Goal: Information Seeking & Learning: Learn about a topic

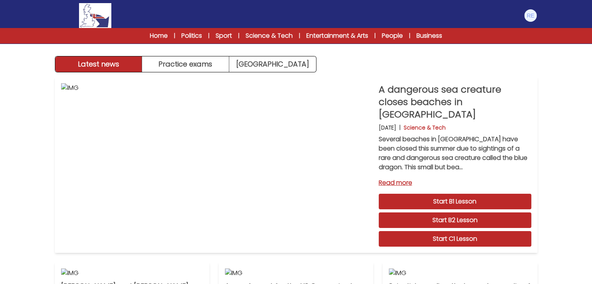
click at [538, 13] on div "Manage Account My Account Language English Español Français B1 B2" at bounding box center [296, 15] width 498 height 25
click at [523, 17] on div "Manage Account My Account Language English Español Français B1 B2 C1 Logout" at bounding box center [296, 15] width 482 height 25
click at [534, 16] on img at bounding box center [530, 15] width 12 height 12
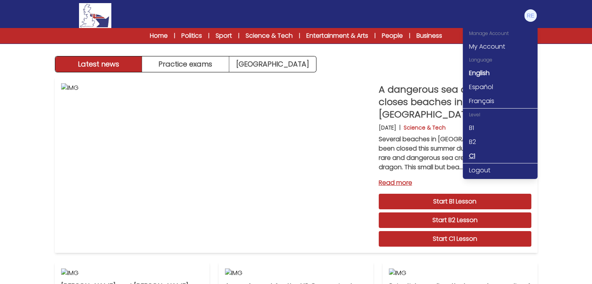
click at [505, 158] on link "C1" at bounding box center [499, 156] width 75 height 14
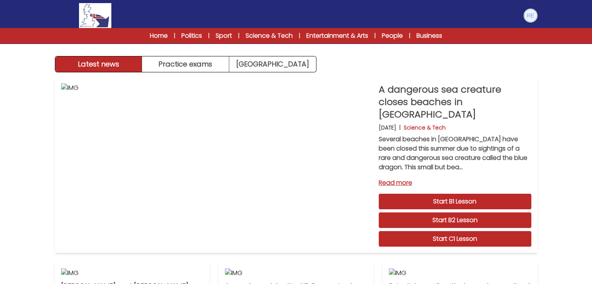
click at [531, 13] on img at bounding box center [530, 15] width 12 height 12
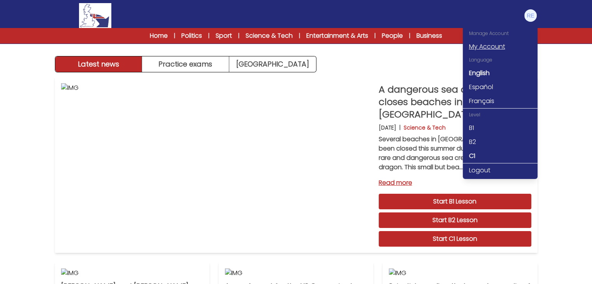
click at [501, 47] on link "My Account" at bounding box center [499, 47] width 75 height 14
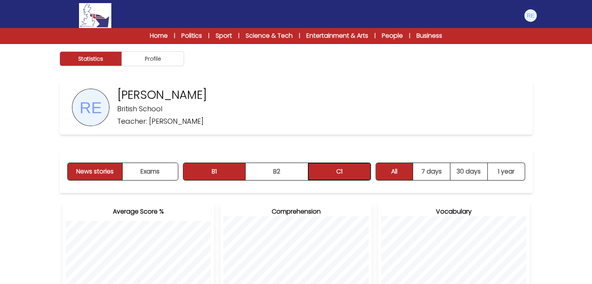
click at [336, 166] on button "C1" at bounding box center [339, 171] width 62 height 17
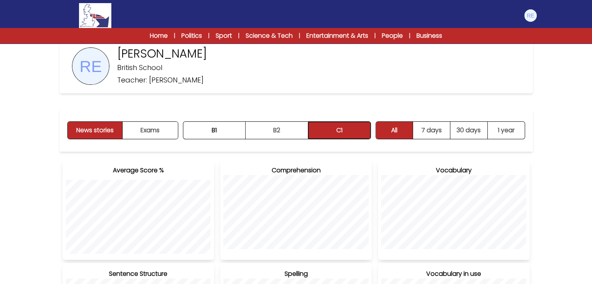
scroll to position [36, 0]
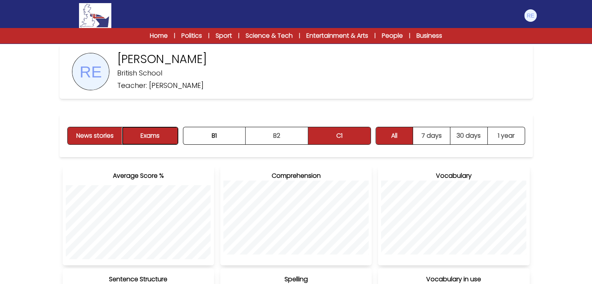
click at [161, 129] on button "Exams" at bounding box center [150, 135] width 55 height 17
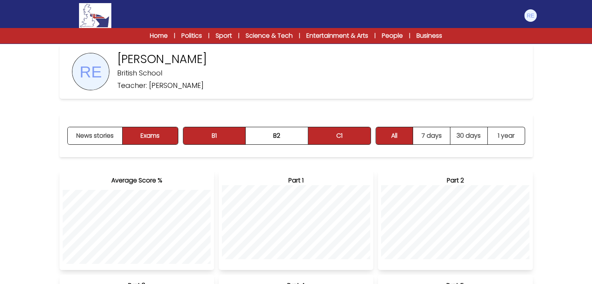
drag, startPoint x: 309, startPoint y: 120, endPoint x: 343, endPoint y: 137, distance: 37.9
click at [343, 137] on div "News stories Exams B1 B2 C1 B1 B2 C1" at bounding box center [296, 135] width 473 height 43
click at [343, 137] on button "C1" at bounding box center [339, 135] width 62 height 17
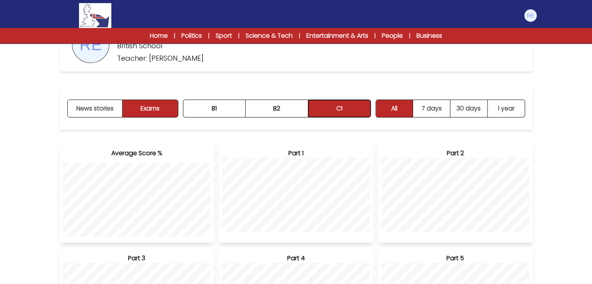
scroll to position [42, 0]
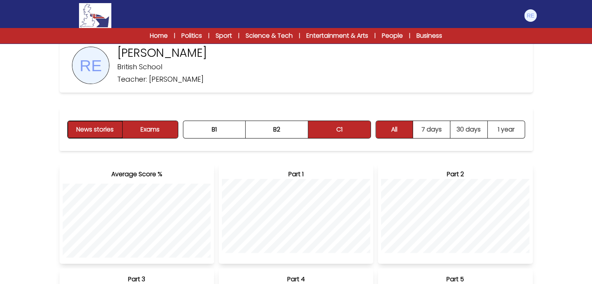
click at [112, 131] on button "News stories" at bounding box center [95, 129] width 55 height 17
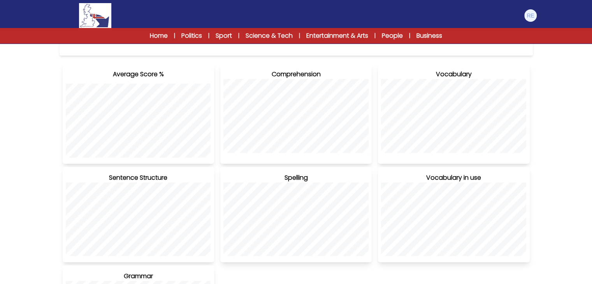
scroll to position [137, 0]
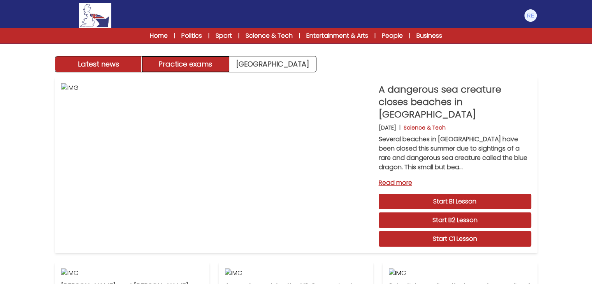
click at [206, 66] on button "Practice exams" at bounding box center [185, 64] width 87 height 16
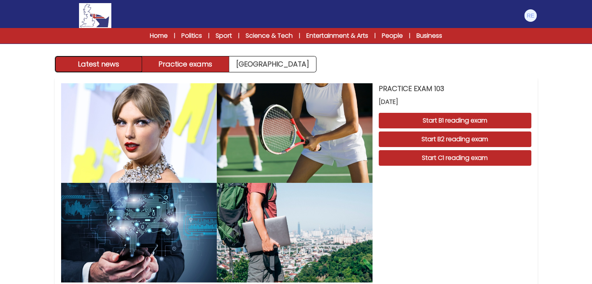
click at [116, 64] on button "Latest news" at bounding box center [98, 64] width 87 height 16
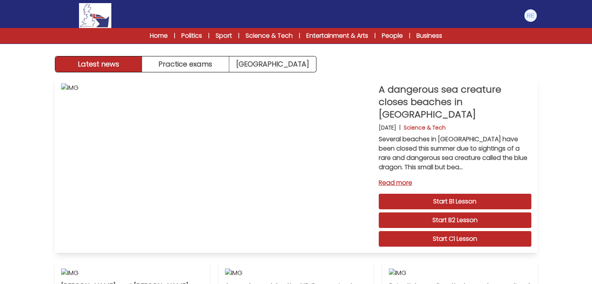
click at [462, 231] on link "Start C1 Lesson" at bounding box center [454, 239] width 152 height 16
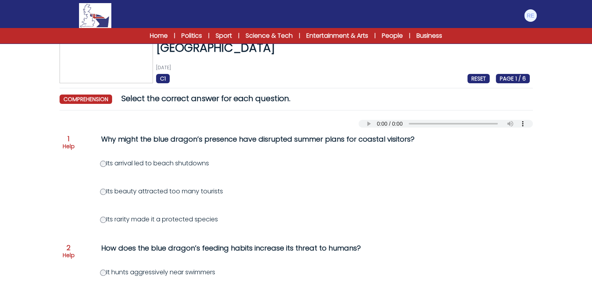
scroll to position [26, 0]
drag, startPoint x: 107, startPoint y: 163, endPoint x: 220, endPoint y: 164, distance: 112.4
click at [220, 164] on div "Its arrival led to beach shutdowns" at bounding box center [333, 162] width 467 height 9
copy label "Its arrival led to beach shutdowns"
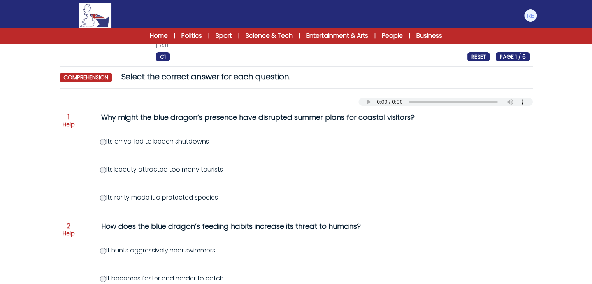
scroll to position [66, 0]
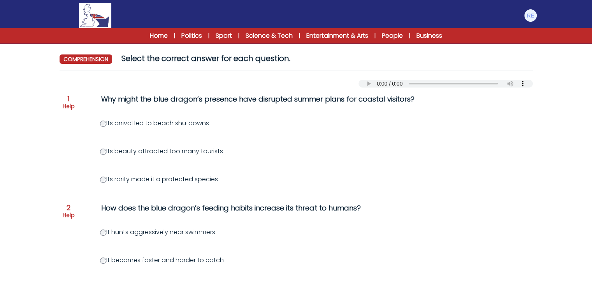
drag, startPoint x: 105, startPoint y: 120, endPoint x: 597, endPoint y: 13, distance: 503.4
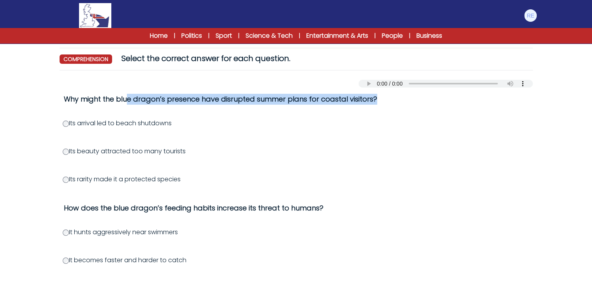
drag, startPoint x: 62, startPoint y: 98, endPoint x: 385, endPoint y: 110, distance: 323.0
click at [385, 110] on div "Question 1 Help Why might the blue dragon’s presence have disrupted summer plan…" at bounding box center [258, 103] width 467 height 19
copy div "Why might the blue dragon’s presence have disrupted summer plans for coastal vi…"
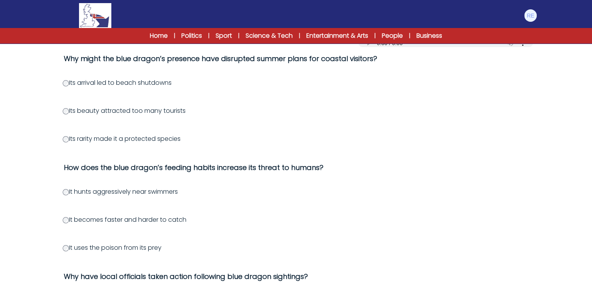
scroll to position [107, 0]
drag, startPoint x: 62, startPoint y: 168, endPoint x: 167, endPoint y: 244, distance: 129.3
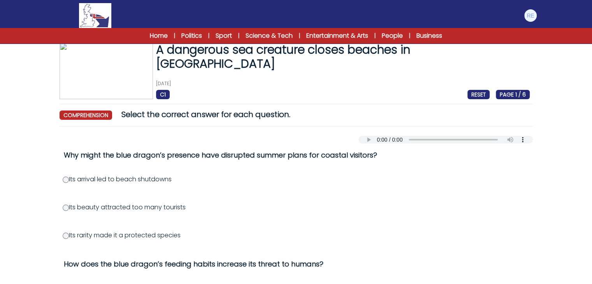
scroll to position [9, 0]
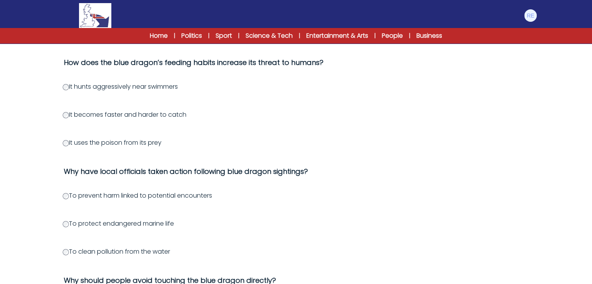
scroll to position [212, 0]
drag, startPoint x: 270, startPoint y: 170, endPoint x: 302, endPoint y: 172, distance: 31.9
click at [302, 172] on div "Why have local officials taken action following blue dragon sightings?" at bounding box center [222, 170] width 316 height 11
copy div "sightings"
click at [273, 209] on div "Question 1 Help Why might the blue dragon’s presence have disrupted summer plan…" at bounding box center [296, 222] width 473 height 563
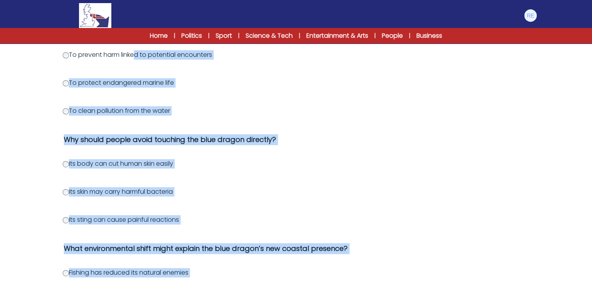
scroll to position [483, 0]
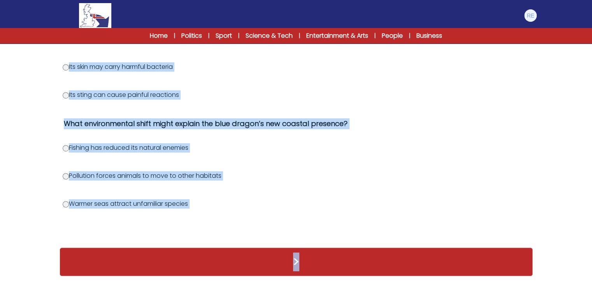
drag, startPoint x: 161, startPoint y: 302, endPoint x: 192, endPoint y: 302, distance: 30.7
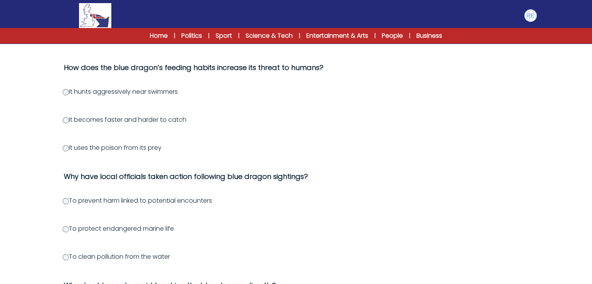
scroll to position [207, 0]
drag, startPoint x: 72, startPoint y: 199, endPoint x: 83, endPoint y: 201, distance: 10.6
click at [83, 201] on label "To prevent harm linked to potential encounters" at bounding box center [137, 200] width 149 height 9
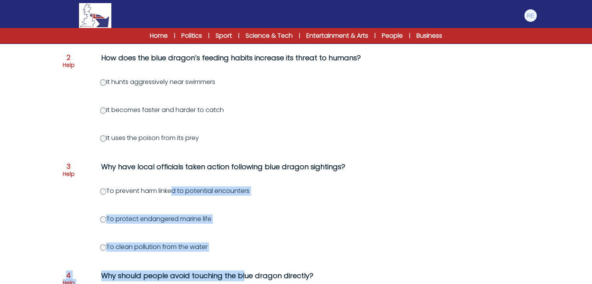
scroll to position [262, 0]
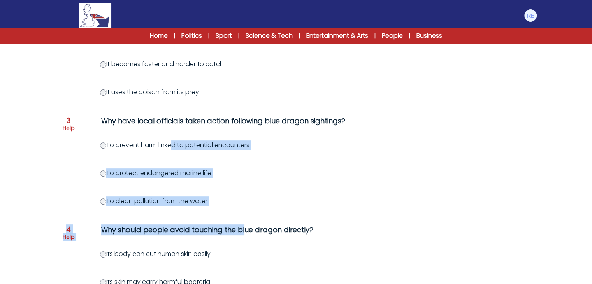
drag, startPoint x: 72, startPoint y: 200, endPoint x: 257, endPoint y: 147, distance: 192.6
click at [257, 147] on div "To prevent harm linked to potential encounters" at bounding box center [333, 144] width 467 height 9
copy label "To prevent harm linked to potential encounters"
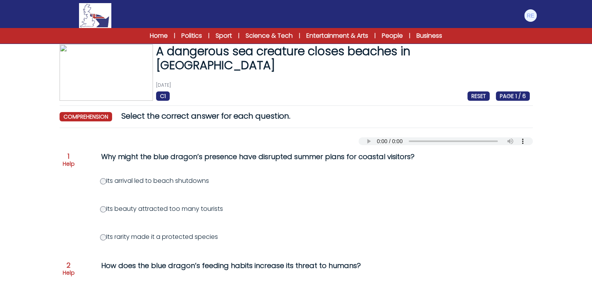
scroll to position [0, 0]
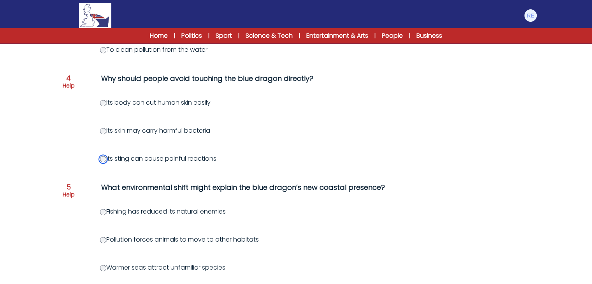
scroll to position [483, 0]
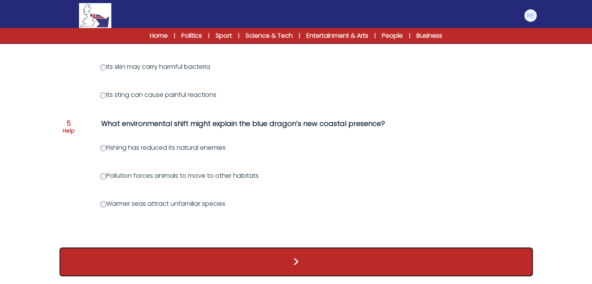
click at [236, 269] on button ">" at bounding box center [296, 261] width 473 height 29
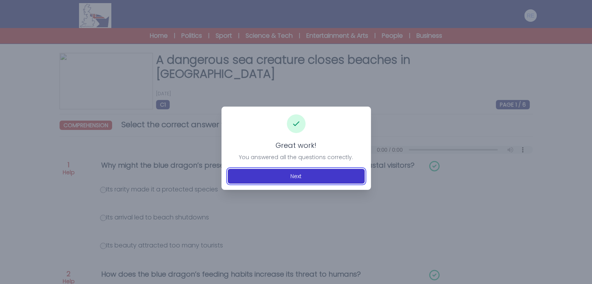
click at [290, 178] on button "Next" at bounding box center [296, 176] width 137 height 15
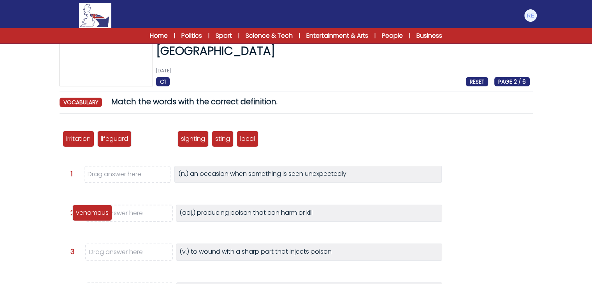
drag, startPoint x: 152, startPoint y: 141, endPoint x: 98, endPoint y: 214, distance: 90.8
click at [98, 214] on p "venomous" at bounding box center [92, 212] width 33 height 9
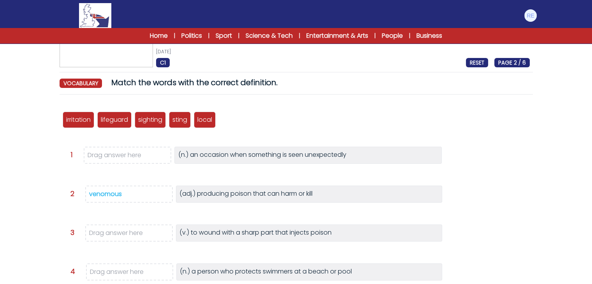
scroll to position [42, 0]
drag, startPoint x: 154, startPoint y: 117, endPoint x: 133, endPoint y: 157, distance: 45.1
click at [133, 157] on p "sighting" at bounding box center [129, 159] width 24 height 9
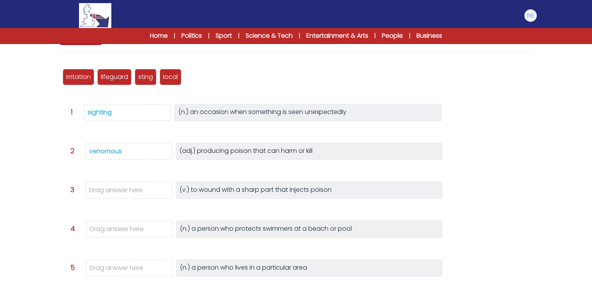
scroll to position [86, 0]
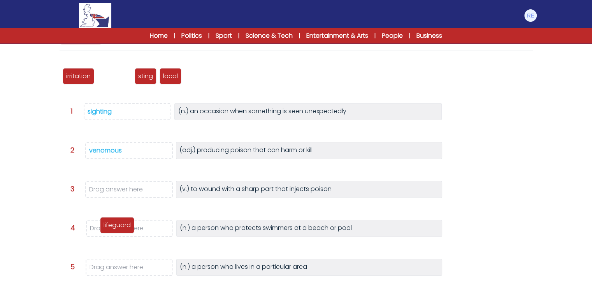
drag, startPoint x: 114, startPoint y: 72, endPoint x: 117, endPoint y: 222, distance: 150.1
click at [117, 222] on p "lifeguard" at bounding box center [116, 225] width 27 height 9
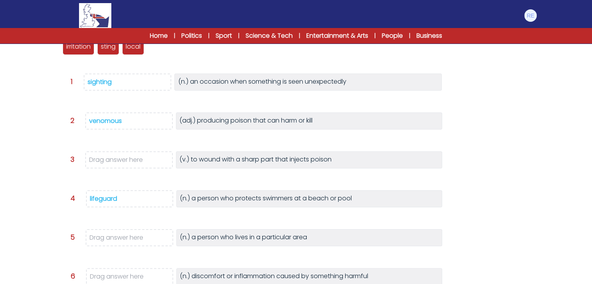
scroll to position [116, 0]
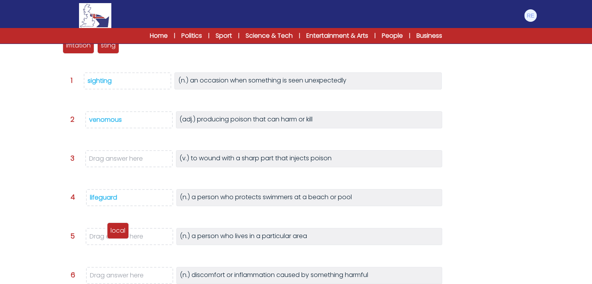
drag, startPoint x: 137, startPoint y: 47, endPoint x: 122, endPoint y: 232, distance: 185.7
click at [122, 232] on p "local" at bounding box center [117, 230] width 15 height 9
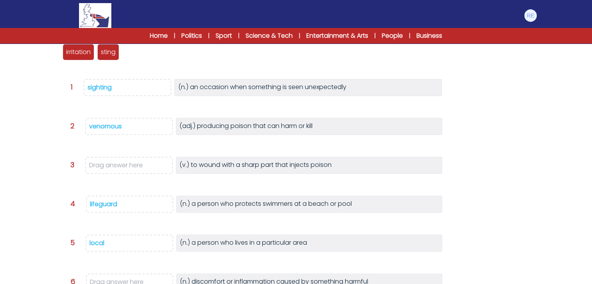
scroll to position [110, 0]
drag, startPoint x: 89, startPoint y: 55, endPoint x: 113, endPoint y: 280, distance: 226.5
click at [113, 280] on p "irritation" at bounding box center [103, 275] width 25 height 9
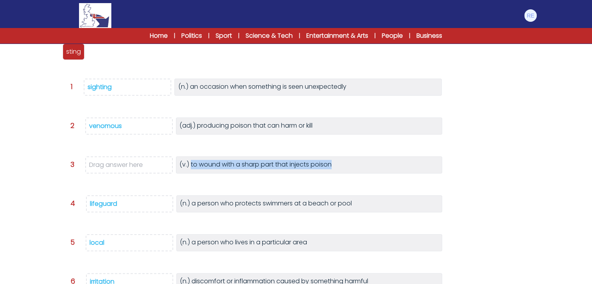
drag, startPoint x: 191, startPoint y: 165, endPoint x: 331, endPoint y: 166, distance: 140.4
click at [331, 166] on p "(v.) to wound with a sharp part that injects poison" at bounding box center [255, 165] width 152 height 10
copy p "to wound with a sharp part that injects poison"
drag, startPoint x: 73, startPoint y: 56, endPoint x: 106, endPoint y: 163, distance: 111.2
click at [106, 163] on div "sting" at bounding box center [107, 158] width 22 height 16
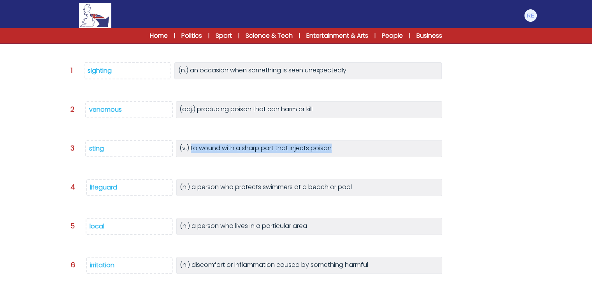
scroll to position [182, 0]
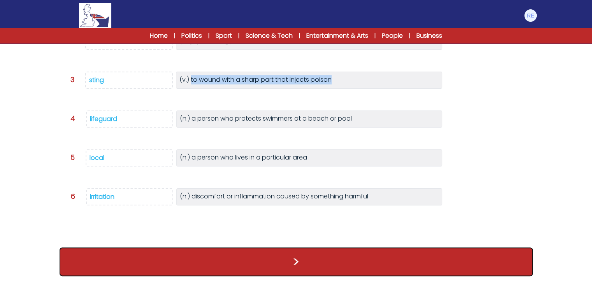
click at [237, 258] on button ">" at bounding box center [296, 261] width 473 height 29
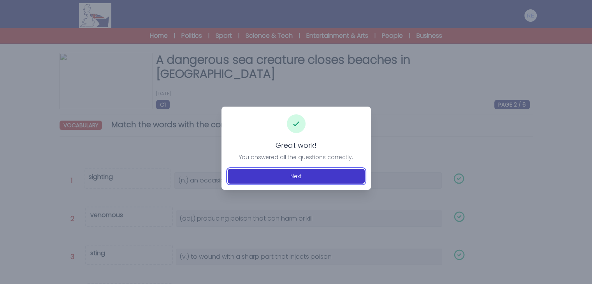
click at [312, 177] on button "Next" at bounding box center [296, 176] width 137 height 15
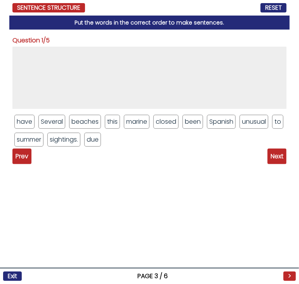
click at [49, 123] on li "Several" at bounding box center [52, 122] width 27 height 14
drag, startPoint x: 49, startPoint y: 123, endPoint x: 53, endPoint y: 88, distance: 35.7
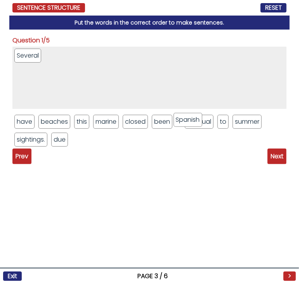
drag, startPoint x: 200, startPoint y: 121, endPoint x: 181, endPoint y: 74, distance: 50.8
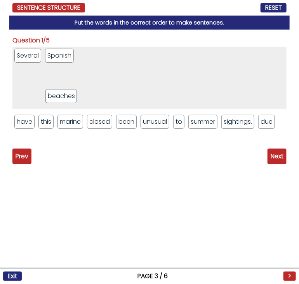
drag, startPoint x: 66, startPoint y: 125, endPoint x: 74, endPoint y: 95, distance: 30.6
drag, startPoint x: 16, startPoint y: 123, endPoint x: 52, endPoint y: 87, distance: 50.9
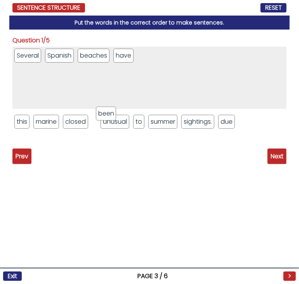
drag, startPoint x: 101, startPoint y: 119, endPoint x: 106, endPoint y: 108, distance: 12.6
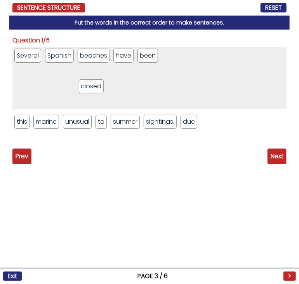
drag, startPoint x: 81, startPoint y: 123, endPoint x: 95, endPoint y: 88, distance: 38.4
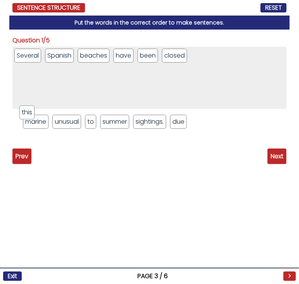
drag, startPoint x: 26, startPoint y: 124, endPoint x: 38, endPoint y: 103, distance: 23.5
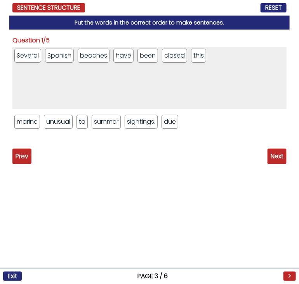
drag, startPoint x: 116, startPoint y: 123, endPoint x: 121, endPoint y: 103, distance: 20.9
drag, startPoint x: 134, startPoint y: 118, endPoint x: 137, endPoint y: 100, distance: 18.5
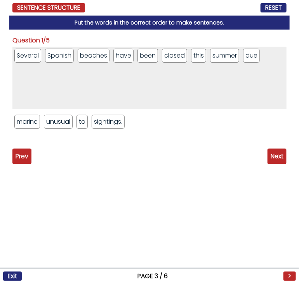
drag, startPoint x: 84, startPoint y: 125, endPoint x: 98, endPoint y: 95, distance: 32.9
drag, startPoint x: 68, startPoint y: 121, endPoint x: 73, endPoint y: 107, distance: 15.3
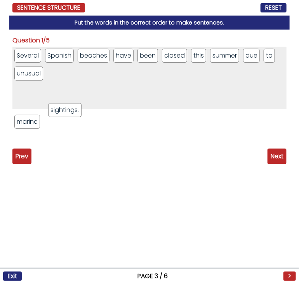
drag, startPoint x: 65, startPoint y: 122, endPoint x: 73, endPoint y: 100, distance: 22.9
drag, startPoint x: 30, startPoint y: 123, endPoint x: 45, endPoint y: 72, distance: 52.4
click at [275, 153] on span "Next" at bounding box center [277, 157] width 19 height 16
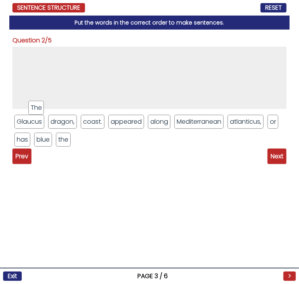
drag, startPoint x: 25, startPoint y: 120, endPoint x: 40, endPoint y: 106, distance: 20.6
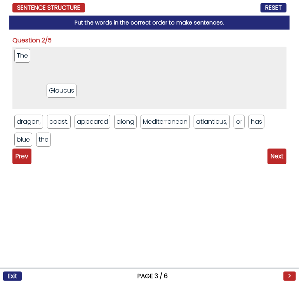
drag, startPoint x: 35, startPoint y: 122, endPoint x: 72, endPoint y: 88, distance: 50.4
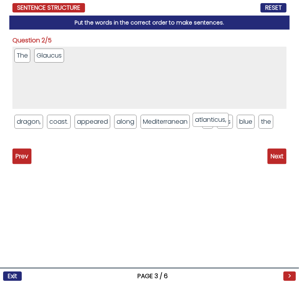
drag, startPoint x: 202, startPoint y: 121, endPoint x: 195, endPoint y: 90, distance: 32.3
drag, startPoint x: 195, startPoint y: 120, endPoint x: 194, endPoint y: 91, distance: 29.2
drag, startPoint x: 228, startPoint y: 119, endPoint x: 225, endPoint y: 89, distance: 29.4
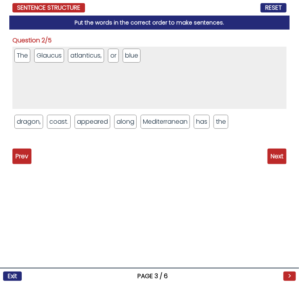
drag, startPoint x: 28, startPoint y: 125, endPoint x: 42, endPoint y: 105, distance: 24.6
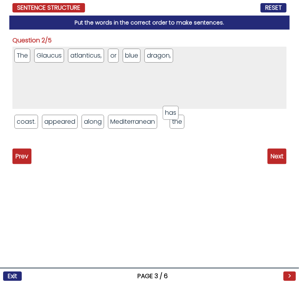
drag, startPoint x: 168, startPoint y: 125, endPoint x: 174, endPoint y: 107, distance: 18.8
drag, startPoint x: 68, startPoint y: 125, endPoint x: 68, endPoint y: 112, distance: 13.2
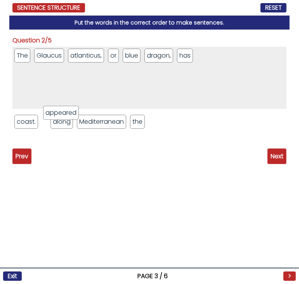
drag, startPoint x: 63, startPoint y: 121, endPoint x: 74, endPoint y: 89, distance: 33.6
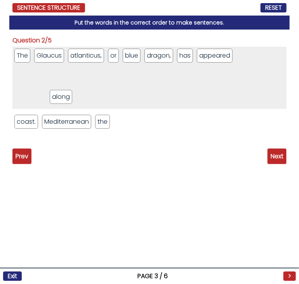
drag, startPoint x: 44, startPoint y: 120, endPoint x: 53, endPoint y: 95, distance: 26.3
drag, startPoint x: 104, startPoint y: 123, endPoint x: 120, endPoint y: 90, distance: 35.8
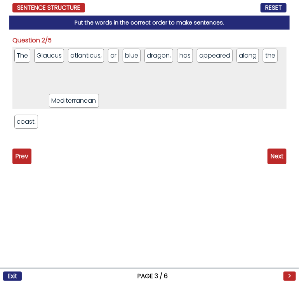
drag, startPoint x: 73, startPoint y: 118, endPoint x: 85, endPoint y: 89, distance: 31.2
drag, startPoint x: 30, startPoint y: 126, endPoint x: 79, endPoint y: 90, distance: 61.5
click at [276, 154] on span "Next" at bounding box center [277, 157] width 19 height 16
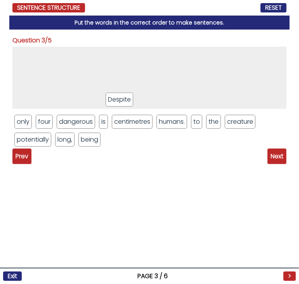
drag, startPoint x: 105, startPoint y: 122, endPoint x: 112, endPoint y: 98, distance: 25.0
drag, startPoint x: 84, startPoint y: 140, endPoint x: 96, endPoint y: 94, distance: 47.7
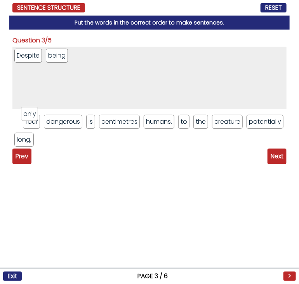
drag, startPoint x: 16, startPoint y: 120, endPoint x: 32, endPoint y: 104, distance: 22.8
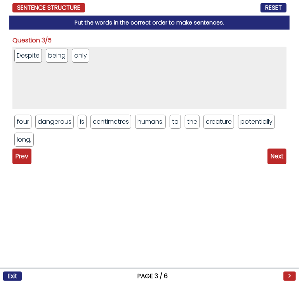
drag, startPoint x: 23, startPoint y: 124, endPoint x: 35, endPoint y: 105, distance: 23.1
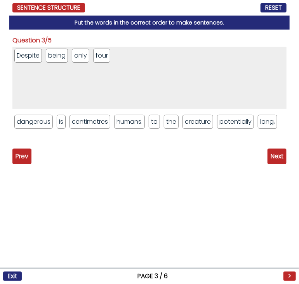
drag, startPoint x: 96, startPoint y: 125, endPoint x: 110, endPoint y: 93, distance: 35.3
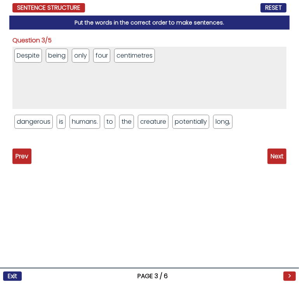
drag, startPoint x: 216, startPoint y: 124, endPoint x: 218, endPoint y: 114, distance: 10.6
drag, startPoint x: 219, startPoint y: 122, endPoint x: 228, endPoint y: 69, distance: 54.0
drag, startPoint x: 128, startPoint y: 124, endPoint x: 149, endPoint y: 82, distance: 47.0
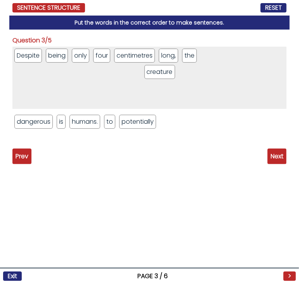
drag, startPoint x: 134, startPoint y: 119, endPoint x: 160, endPoint y: 68, distance: 56.7
drag, startPoint x: 62, startPoint y: 124, endPoint x: 75, endPoint y: 93, distance: 33.1
drag, startPoint x: 136, startPoint y: 119, endPoint x: 147, endPoint y: 80, distance: 40.3
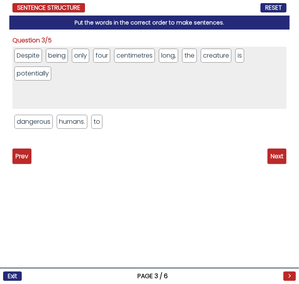
drag, startPoint x: 39, startPoint y: 123, endPoint x: 53, endPoint y: 105, distance: 23.3
drag, startPoint x: 56, startPoint y: 124, endPoint x: 82, endPoint y: 96, distance: 39.3
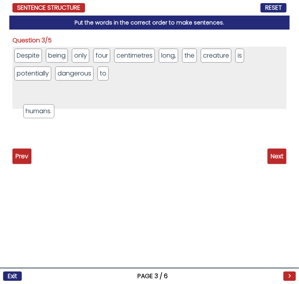
drag, startPoint x: 18, startPoint y: 126, endPoint x: 40, endPoint y: 94, distance: 39.6
click at [275, 154] on span "Next" at bounding box center [277, 157] width 19 height 16
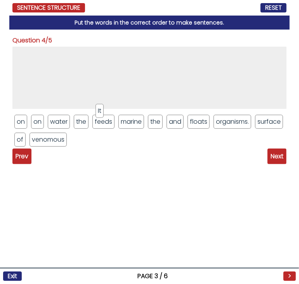
drag, startPoint x: 97, startPoint y: 121, endPoint x: 103, endPoint y: 105, distance: 17.0
drag, startPoint x: 202, startPoint y: 124, endPoint x: 199, endPoint y: 91, distance: 33.2
drag, startPoint x: 39, startPoint y: 123, endPoint x: 53, endPoint y: 96, distance: 29.9
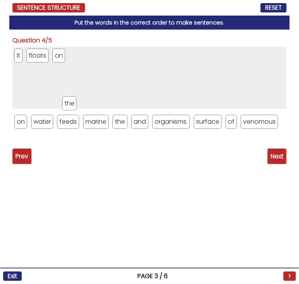
drag, startPoint x: 64, startPoint y: 123, endPoint x: 75, endPoint y: 91, distance: 33.3
drag, startPoint x: 205, startPoint y: 123, endPoint x: 208, endPoint y: 79, distance: 44.1
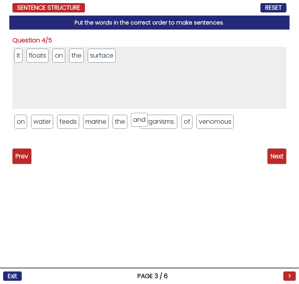
drag, startPoint x: 139, startPoint y: 124, endPoint x: 144, endPoint y: 68, distance: 56.2
drag, startPoint x: 64, startPoint y: 123, endPoint x: 93, endPoint y: 89, distance: 44.7
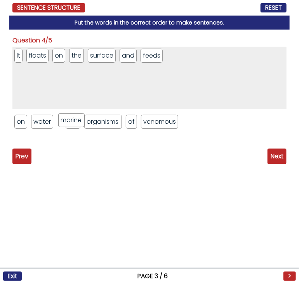
drag, startPoint x: 72, startPoint y: 125, endPoint x: 88, endPoint y: 96, distance: 33.1
drag, startPoint x: 91, startPoint y: 121, endPoint x: 103, endPoint y: 97, distance: 26.6
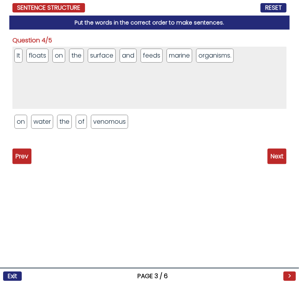
click at [110, 118] on li "venomous" at bounding box center [109, 122] width 37 height 14
drag, startPoint x: 22, startPoint y: 123, endPoint x: 159, endPoint y: 55, distance: 153.1
drag, startPoint x: 186, startPoint y: 56, endPoint x: 184, endPoint y: 130, distance: 73.1
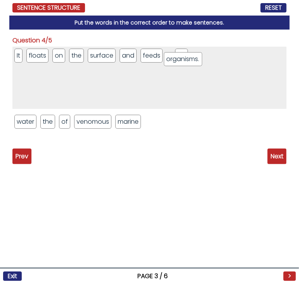
drag, startPoint x: 191, startPoint y: 61, endPoint x: 188, endPoint y: 106, distance: 45.2
drag, startPoint x: 197, startPoint y: 53, endPoint x: 187, endPoint y: 147, distance: 93.9
drag, startPoint x: 96, startPoint y: 121, endPoint x: 116, endPoint y: 78, distance: 47.2
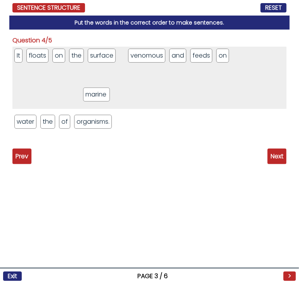
drag, startPoint x: 93, startPoint y: 124, endPoint x: 110, endPoint y: 87, distance: 40.9
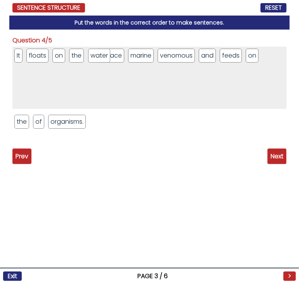
drag, startPoint x: 29, startPoint y: 121, endPoint x: 103, endPoint y: 55, distance: 99.1
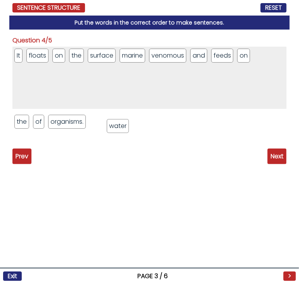
drag, startPoint x: 96, startPoint y: 58, endPoint x: 117, endPoint y: 138, distance: 82.7
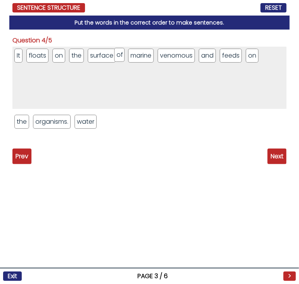
drag, startPoint x: 39, startPoint y: 120, endPoint x: 120, endPoint y: 53, distance: 105.3
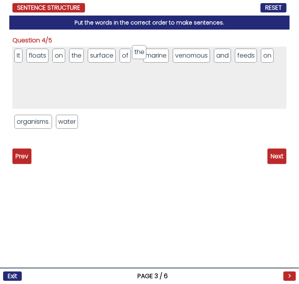
drag, startPoint x: 26, startPoint y: 122, endPoint x: 144, endPoint y: 52, distance: 136.7
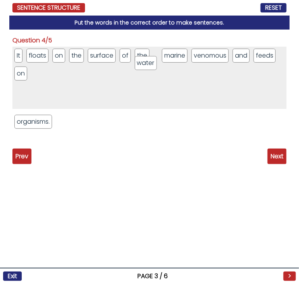
drag, startPoint x: 69, startPoint y: 125, endPoint x: 147, endPoint y: 66, distance: 98.0
drag, startPoint x: 256, startPoint y: 60, endPoint x: 170, endPoint y: 60, distance: 86.7
drag, startPoint x: 25, startPoint y: 70, endPoint x: 210, endPoint y: 54, distance: 185.8
drag, startPoint x: 60, startPoint y: 74, endPoint x: 226, endPoint y: 61, distance: 166.6
drag, startPoint x: 31, startPoint y: 75, endPoint x: 244, endPoint y: 56, distance: 213.9
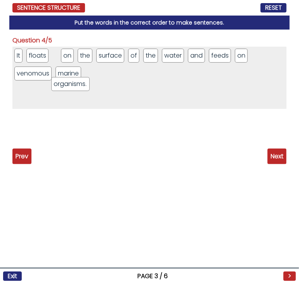
drag, startPoint x: 35, startPoint y: 128, endPoint x: 74, endPoint y: 88, distance: 56.1
drag, startPoint x: 81, startPoint y: 50, endPoint x: 124, endPoint y: 70, distance: 47.7
drag, startPoint x: 81, startPoint y: 55, endPoint x: 116, endPoint y: 76, distance: 40.3
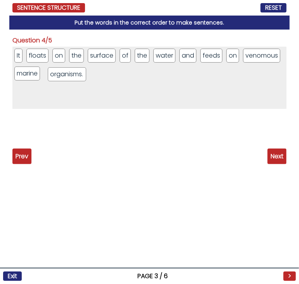
drag, startPoint x: 80, startPoint y: 58, endPoint x: 76, endPoint y: 77, distance: 19.1
click at [283, 158] on span "Next" at bounding box center [277, 157] width 19 height 16
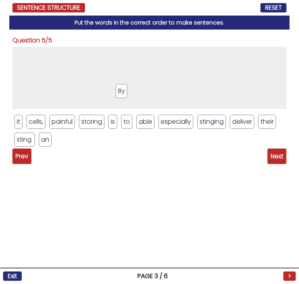
drag, startPoint x: 114, startPoint y: 117, endPoint x: 121, endPoint y: 84, distance: 33.6
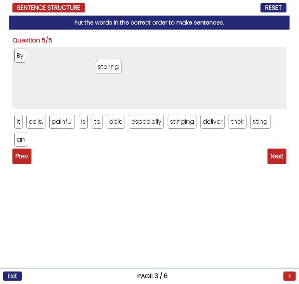
drag, startPoint x: 89, startPoint y: 119, endPoint x: 108, endPoint y: 58, distance: 63.8
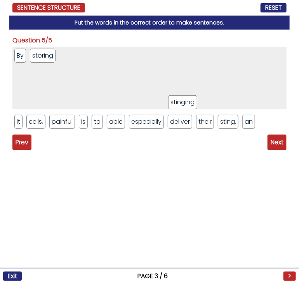
drag, startPoint x: 189, startPoint y: 121, endPoint x: 190, endPoint y: 72, distance: 49.8
drag, startPoint x: 36, startPoint y: 125, endPoint x: 68, endPoint y: 78, distance: 57.0
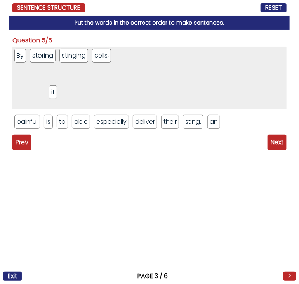
drag, startPoint x: 19, startPoint y: 122, endPoint x: 53, endPoint y: 92, distance: 45.5
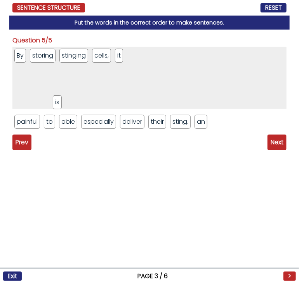
drag, startPoint x: 51, startPoint y: 123, endPoint x: 64, endPoint y: 94, distance: 32.0
drag, startPoint x: 70, startPoint y: 123, endPoint x: 92, endPoint y: 99, distance: 32.2
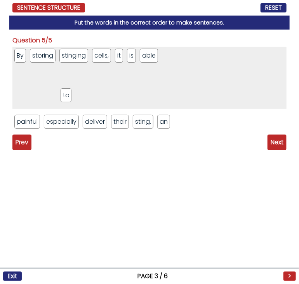
drag, startPoint x: 50, startPoint y: 120, endPoint x: 77, endPoint y: 81, distance: 47.7
drag, startPoint x: 94, startPoint y: 119, endPoint x: 118, endPoint y: 72, distance: 53.6
drag, startPoint x: 137, startPoint y: 125, endPoint x: 152, endPoint y: 93, distance: 35.5
drag, startPoint x: 53, startPoint y: 123, endPoint x: 84, endPoint y: 61, distance: 69.7
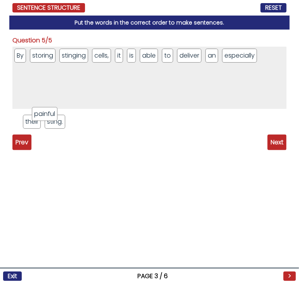
drag, startPoint x: 30, startPoint y: 120, endPoint x: 133, endPoint y: 79, distance: 111.1
drag, startPoint x: 51, startPoint y: 124, endPoint x: 81, endPoint y: 96, distance: 40.7
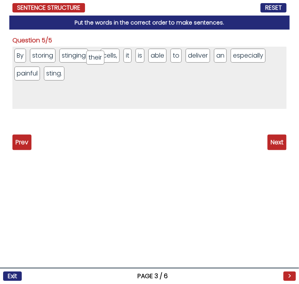
drag, startPoint x: 26, startPoint y: 122, endPoint x: 98, endPoint y: 58, distance: 96.4
click at [280, 144] on span "Next" at bounding box center [277, 143] width 19 height 16
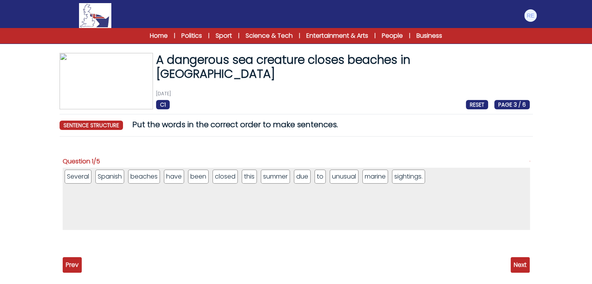
scroll to position [51, 0]
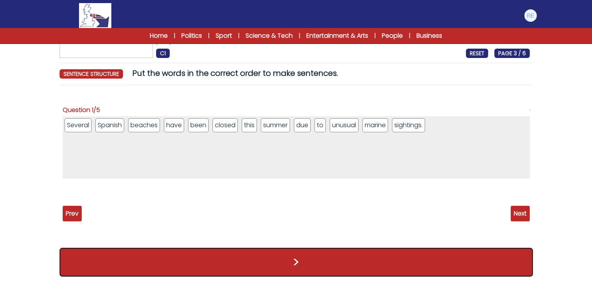
click at [297, 261] on button ">" at bounding box center [296, 262] width 473 height 29
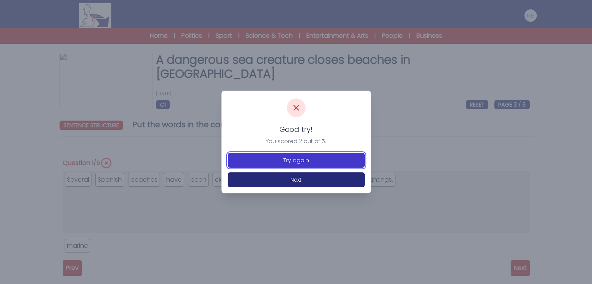
click at [292, 158] on button "Try again" at bounding box center [296, 160] width 137 height 15
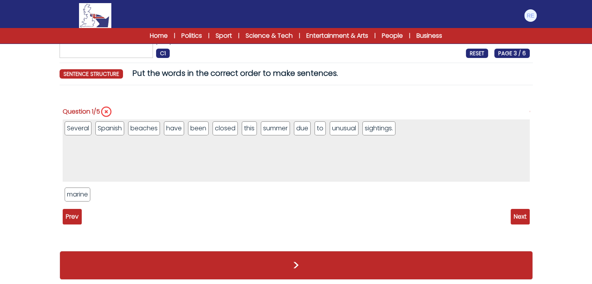
scroll to position [54, 0]
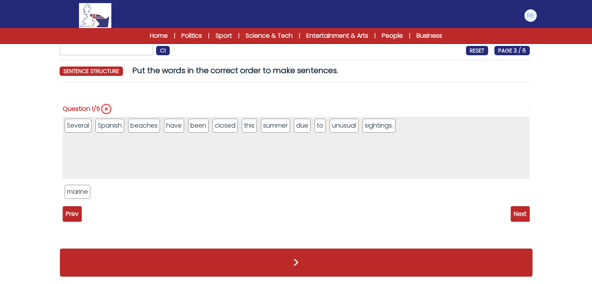
click at [524, 210] on span "Next" at bounding box center [519, 214] width 19 height 16
drag, startPoint x: 72, startPoint y: 189, endPoint x: 123, endPoint y: 124, distance: 82.2
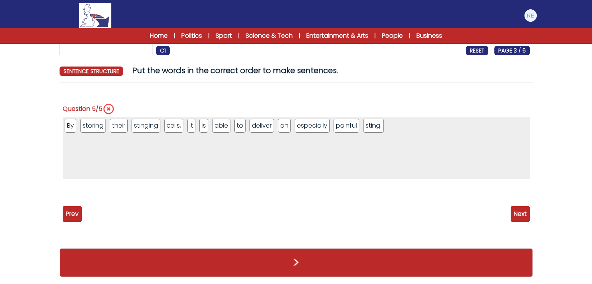
click at [513, 210] on span "Next" at bounding box center [519, 214] width 19 height 16
drag, startPoint x: 84, startPoint y: 194, endPoint x: 364, endPoint y: 130, distance: 287.8
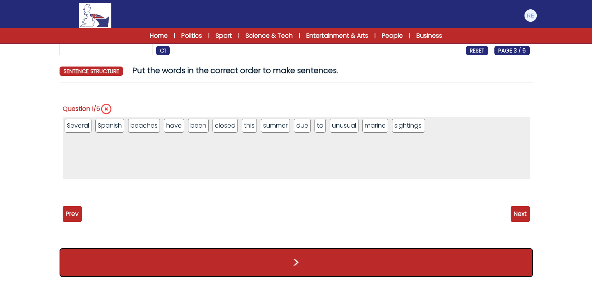
click at [401, 270] on button ">" at bounding box center [296, 262] width 473 height 29
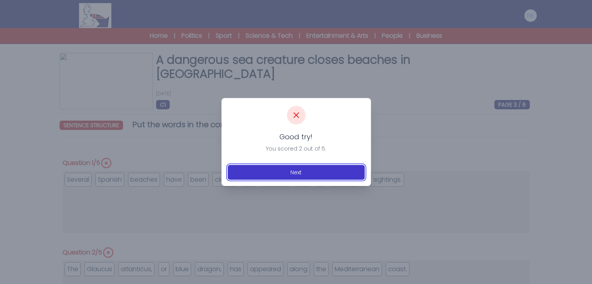
click at [345, 170] on button "Next" at bounding box center [296, 172] width 137 height 15
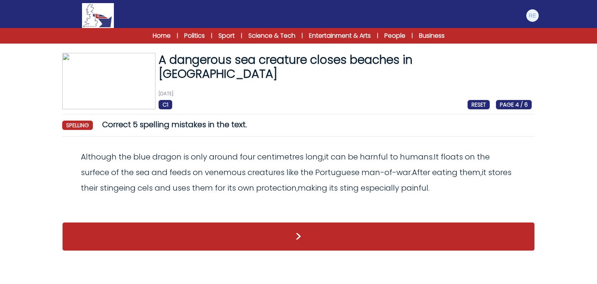
click at [55, 64] on div "A dangerous sea creature closes beaches in [GEOGRAPHIC_DATA] [DATE] C1 RESET PA…" at bounding box center [299, 156] width 498 height 206
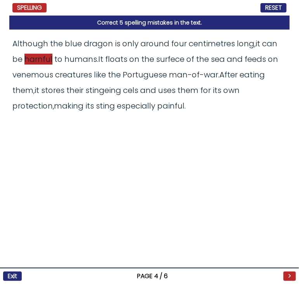
click at [45, 57] on span "harnful" at bounding box center [39, 59] width 28 height 11
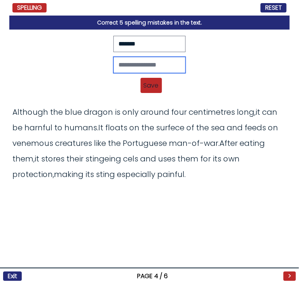
click at [145, 63] on input "text" at bounding box center [150, 65] width 72 height 16
type input "*******"
click at [151, 83] on span "Save" at bounding box center [151, 85] width 21 height 15
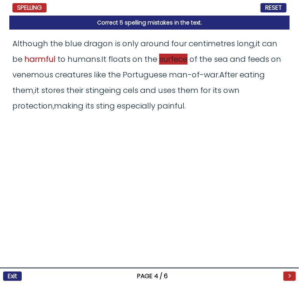
click at [176, 62] on span "surfece" at bounding box center [173, 59] width 28 height 11
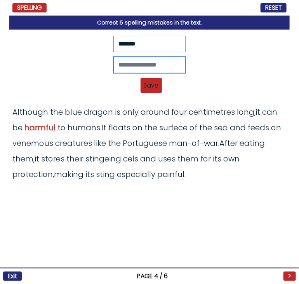
click at [176, 62] on input "text" at bounding box center [150, 65] width 72 height 16
type input "*******"
click at [159, 88] on span "Save" at bounding box center [151, 85] width 21 height 15
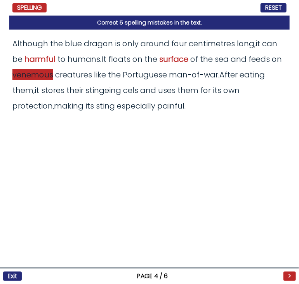
click at [53, 78] on span "venemous" at bounding box center [32, 74] width 41 height 11
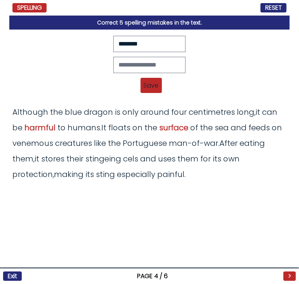
click at [2, 69] on div "A dangerous sea creature closes beaches in Spain 1st September 2025 C1 RESET PA…" at bounding box center [149, 142] width 299 height 284
click at [174, 62] on input "text" at bounding box center [150, 65] width 72 height 16
type input "********"
click at [151, 81] on span "Save" at bounding box center [151, 85] width 21 height 15
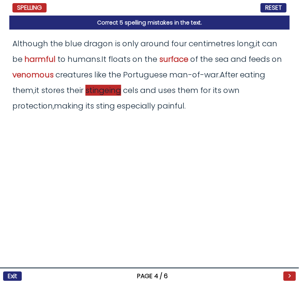
click at [121, 88] on span "stingeing" at bounding box center [104, 90] width 36 height 11
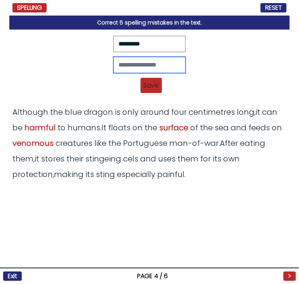
click at [138, 64] on input "text" at bounding box center [150, 65] width 72 height 16
type input "********"
click at [147, 80] on span "Save" at bounding box center [151, 85] width 21 height 15
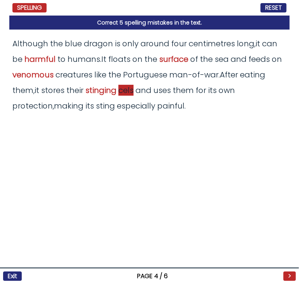
click at [124, 89] on span "cels" at bounding box center [126, 90] width 15 height 11
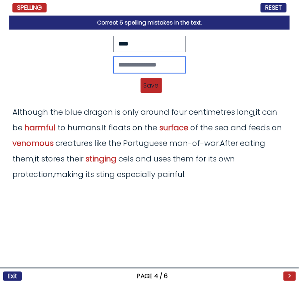
click at [135, 63] on input "text" at bounding box center [150, 65] width 72 height 16
type input "*****"
click at [145, 84] on span "Save" at bounding box center [151, 85] width 21 height 15
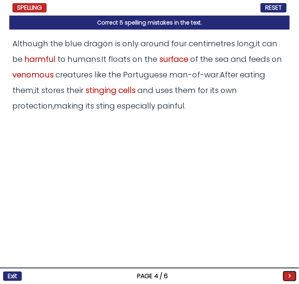
click at [289, 277] on button ">" at bounding box center [290, 275] width 12 height 9
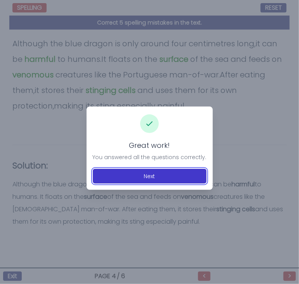
click at [184, 181] on button "Next" at bounding box center [150, 176] width 114 height 15
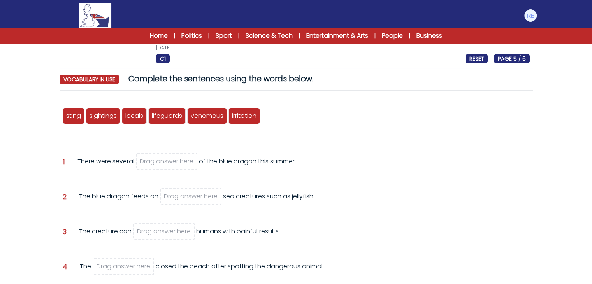
scroll to position [48, 0]
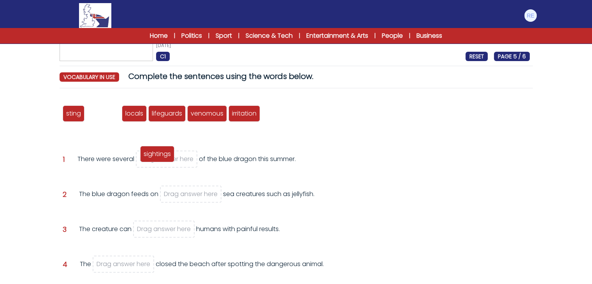
drag, startPoint x: 110, startPoint y: 117, endPoint x: 167, endPoint y: 158, distance: 70.3
click at [167, 158] on span "sightings" at bounding box center [157, 153] width 27 height 9
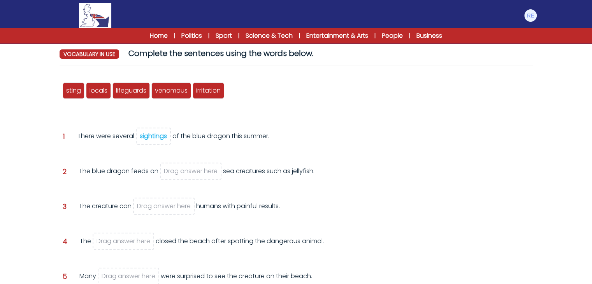
scroll to position [77, 0]
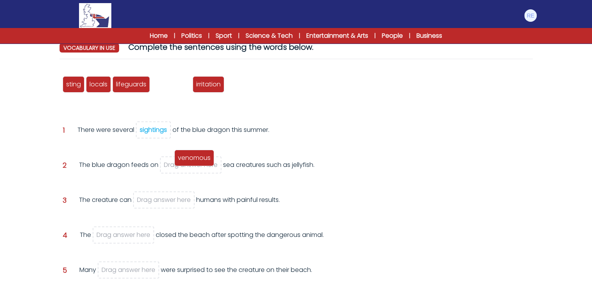
drag, startPoint x: 182, startPoint y: 86, endPoint x: 205, endPoint y: 161, distance: 78.1
click at [205, 161] on span "venomous" at bounding box center [194, 157] width 33 height 9
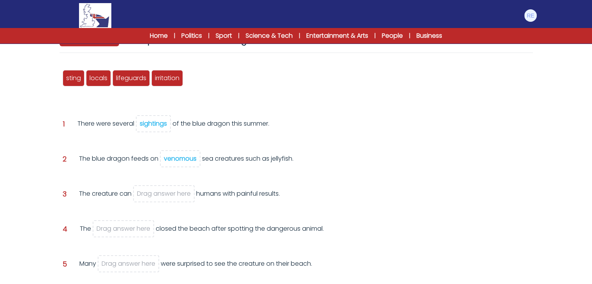
scroll to position [83, 0]
drag, startPoint x: 79, startPoint y: 77, endPoint x: 156, endPoint y: 188, distance: 135.3
click at [156, 188] on span "sting" at bounding box center [150, 189] width 15 height 9
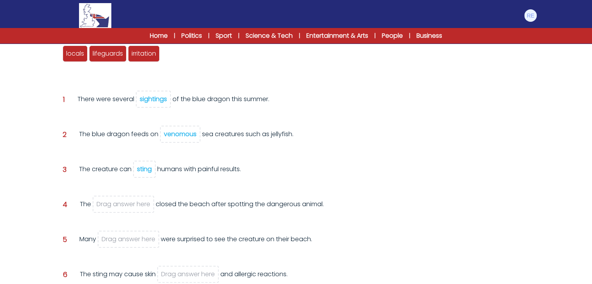
scroll to position [109, 0]
drag, startPoint x: 81, startPoint y: 52, endPoint x: 122, endPoint y: 201, distance: 155.0
click at [122, 201] on span "locals" at bounding box center [117, 202] width 18 height 9
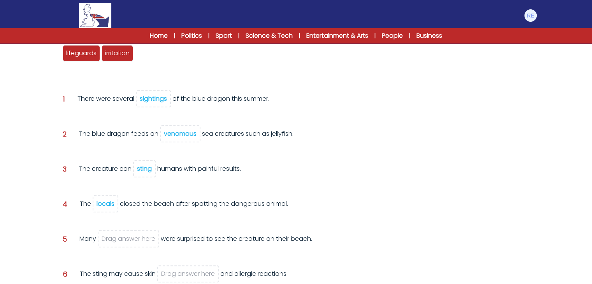
drag, startPoint x: 108, startPoint y: 203, endPoint x: 121, endPoint y: 238, distance: 37.4
click at [121, 238] on div "sting sightings locals lifeguards venomous irritation Question 1 sightings" at bounding box center [296, 175] width 473 height 282
click at [104, 205] on div "locals" at bounding box center [105, 203] width 18 height 9
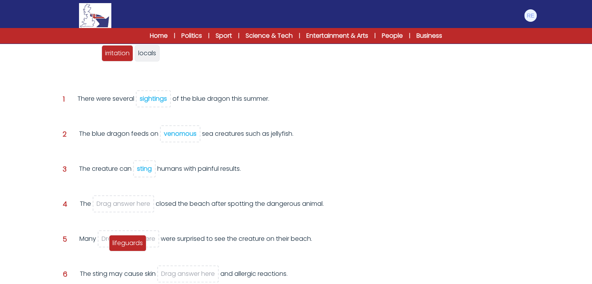
drag, startPoint x: 90, startPoint y: 55, endPoint x: 136, endPoint y: 245, distance: 195.3
click at [136, 245] on span "lifeguards" at bounding box center [127, 242] width 30 height 9
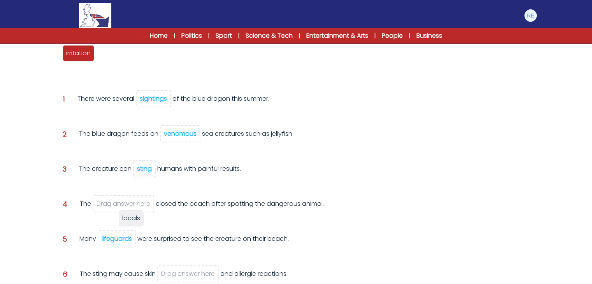
drag, startPoint x: 108, startPoint y: 52, endPoint x: 205, endPoint y: 231, distance: 204.1
click at [140, 222] on span "locals" at bounding box center [131, 218] width 18 height 9
drag, startPoint x: 123, startPoint y: 236, endPoint x: 123, endPoint y: 107, distance: 129.1
click at [123, 107] on div "sting sightings locals lifeguards venomous irritation locals Question 1" at bounding box center [296, 175] width 473 height 282
click at [128, 240] on div "lifeguards" at bounding box center [117, 238] width 30 height 9
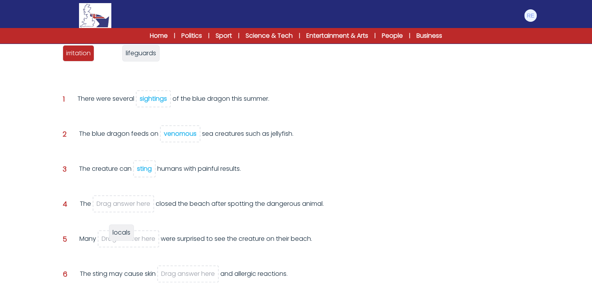
drag, startPoint x: 109, startPoint y: 47, endPoint x: 122, endPoint y: 226, distance: 179.8
click at [122, 226] on div "locals" at bounding box center [121, 232] width 25 height 16
drag, startPoint x: 119, startPoint y: 54, endPoint x: 121, endPoint y: 204, distance: 150.5
click at [121, 204] on span "lifeguards" at bounding box center [117, 204] width 30 height 9
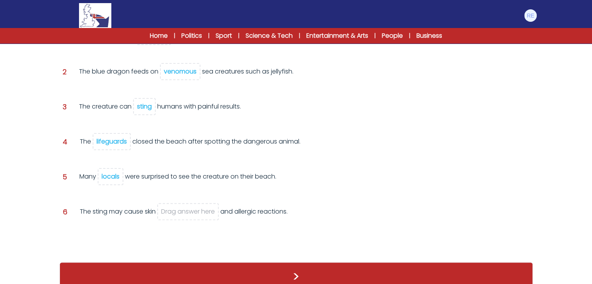
scroll to position [179, 0]
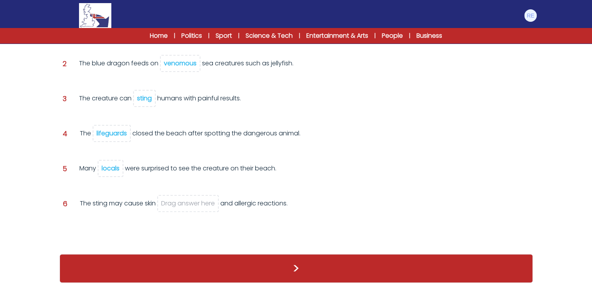
click at [108, 170] on div "locals" at bounding box center [111, 168] width 18 height 9
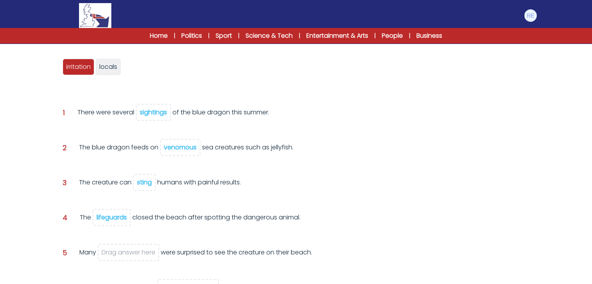
scroll to position [92, 0]
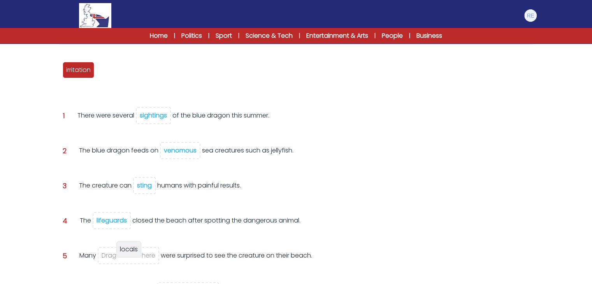
drag, startPoint x: 109, startPoint y: 65, endPoint x: 129, endPoint y: 245, distance: 180.8
click at [129, 245] on span "locals" at bounding box center [129, 249] width 18 height 9
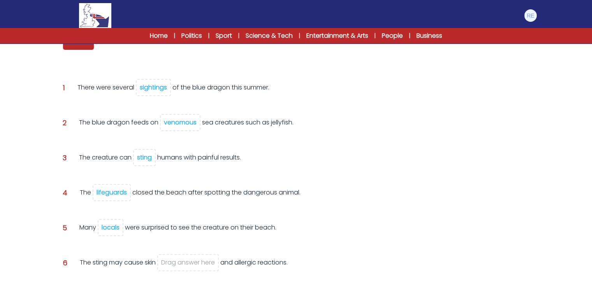
scroll to position [121, 0]
drag, startPoint x: 88, startPoint y: 45, endPoint x: 193, endPoint y: 264, distance: 242.7
click at [193, 264] on span "irritation" at bounding box center [183, 260] width 25 height 9
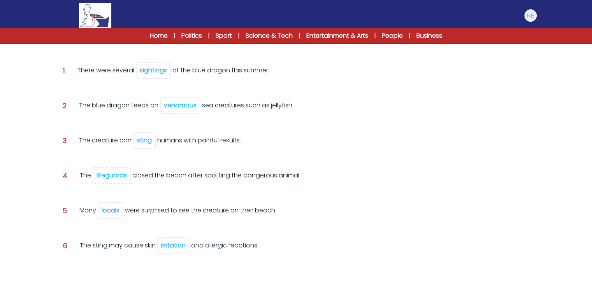
scroll to position [167, 0]
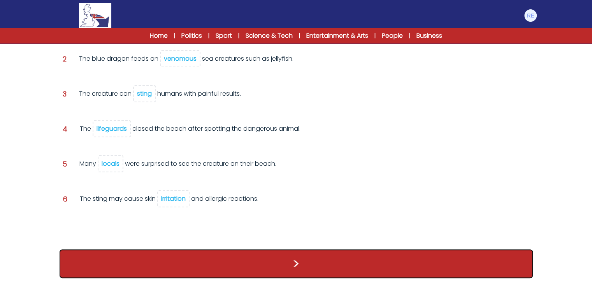
click at [216, 263] on button ">" at bounding box center [296, 263] width 473 height 29
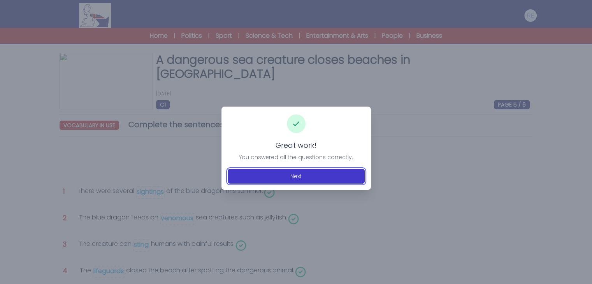
click at [285, 175] on button "Next" at bounding box center [296, 176] width 137 height 15
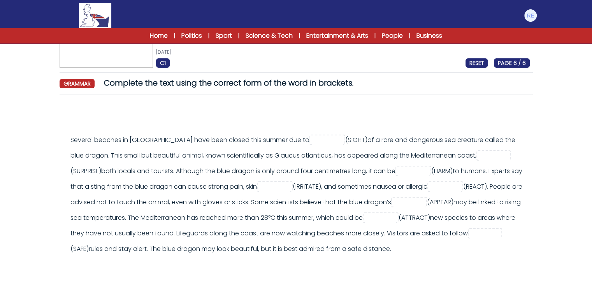
scroll to position [58, 0]
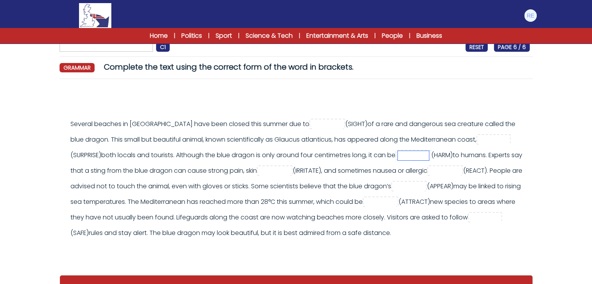
click at [408, 152] on input "text" at bounding box center [412, 155] width 31 height 9
type input "*******"
click at [290, 169] on input "text" at bounding box center [274, 170] width 31 height 9
type input "**********"
click at [429, 176] on input "text" at bounding box center [444, 170] width 31 height 9
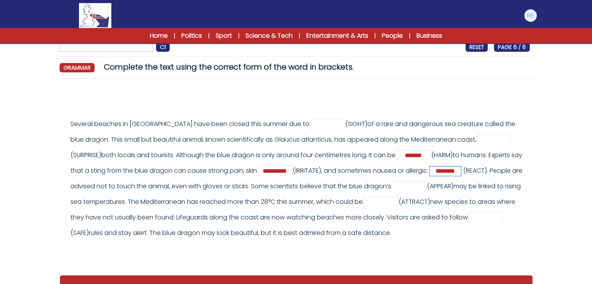
type input "********"
click at [393, 191] on input "text" at bounding box center [408, 186] width 31 height 9
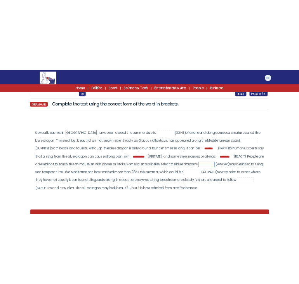
scroll to position [0, 0]
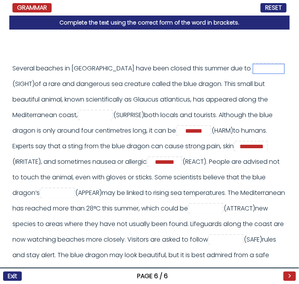
click at [254, 68] on input "text" at bounding box center [269, 68] width 31 height 9
paste input "********"
type input "********"
click at [107, 111] on input "text" at bounding box center [95, 115] width 31 height 9
type input "*********"
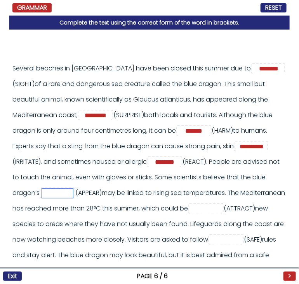
click at [73, 195] on input "text" at bounding box center [57, 193] width 31 height 9
type input "**********"
click at [191, 214] on input "text" at bounding box center [206, 208] width 31 height 9
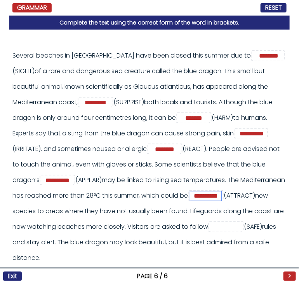
type input "**********"
click at [128, 236] on div "Several beaches in Spain have been closed this summer due to ******** (SIGHT) *…" at bounding box center [149, 157] width 275 height 218
click at [211, 232] on input "text" at bounding box center [226, 226] width 31 height 9
type input "******"
click at [287, 274] on button ">" at bounding box center [290, 275] width 12 height 9
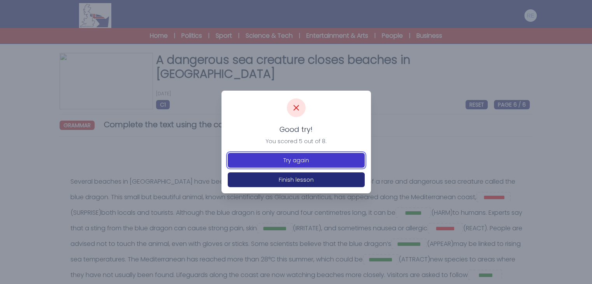
click at [321, 162] on button "Try again" at bounding box center [296, 160] width 137 height 15
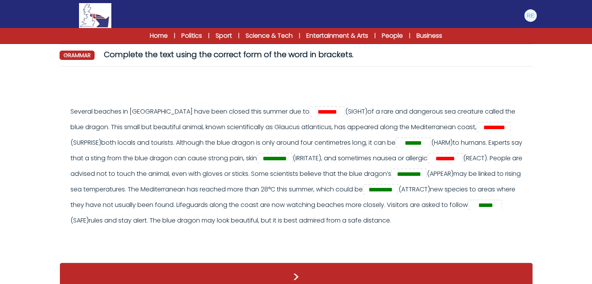
scroll to position [71, 0]
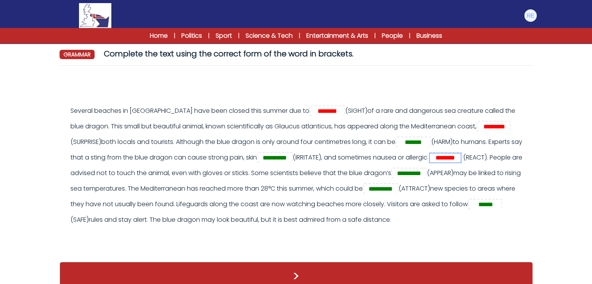
click at [429, 163] on input "********" at bounding box center [444, 157] width 31 height 9
type input "*"
paste input "********"
type input "********"
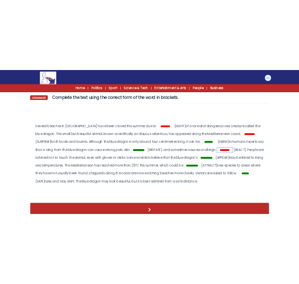
scroll to position [0, 0]
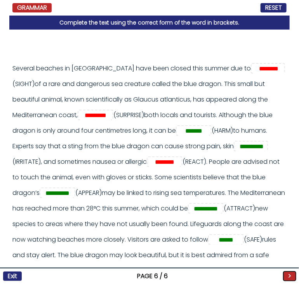
click at [291, 278] on button ">" at bounding box center [290, 275] width 12 height 9
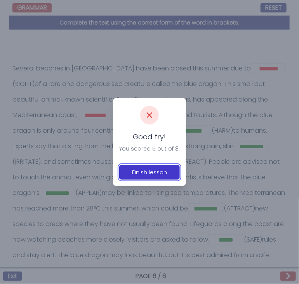
click at [171, 177] on button "Finish lesson" at bounding box center [149, 172] width 61 height 15
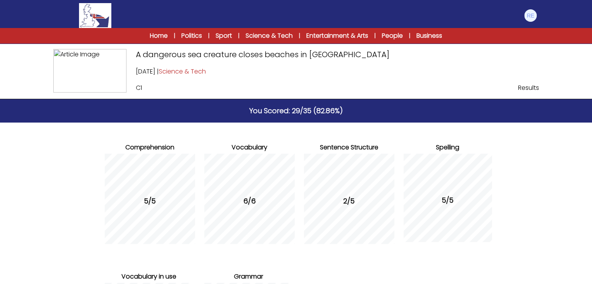
scroll to position [142, 0]
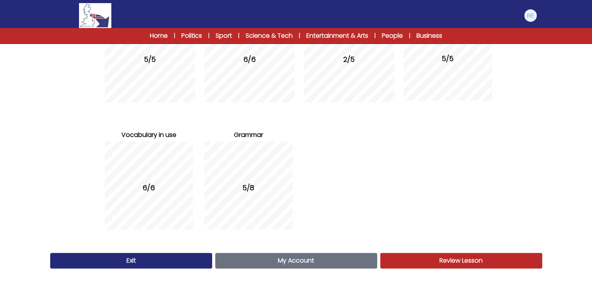
click at [299, 256] on span "Review Lesson" at bounding box center [460, 260] width 43 height 9
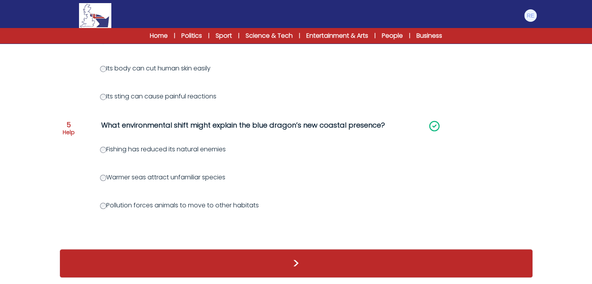
scroll to position [483, 0]
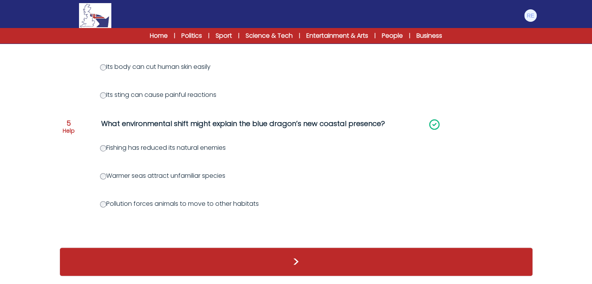
click at [291, 254] on div ">" at bounding box center [296, 261] width 473 height 29
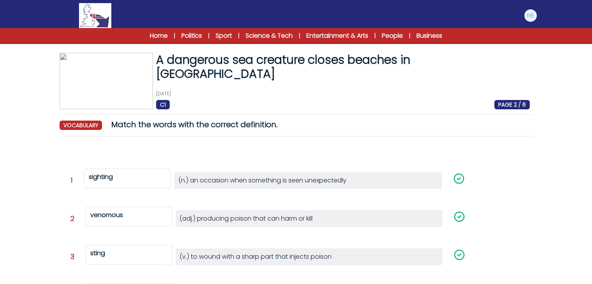
scroll to position [179, 0]
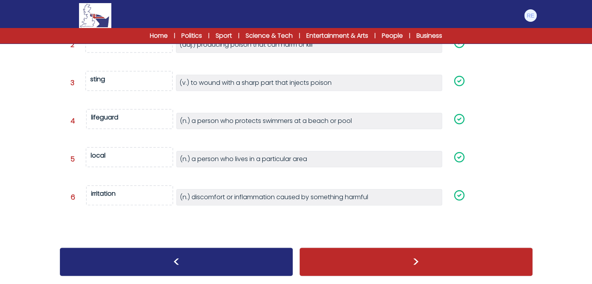
click at [477, 258] on div ">" at bounding box center [415, 261] width 233 height 29
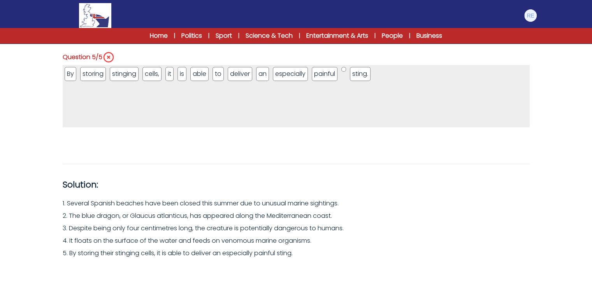
scroll to position [502, 0]
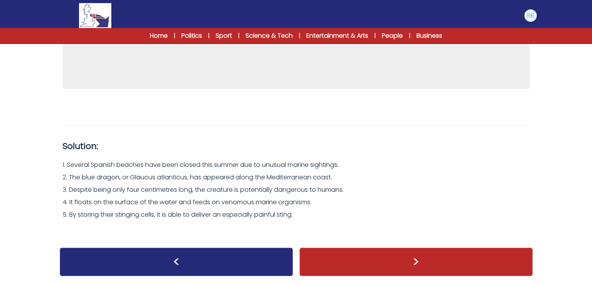
click at [477, 258] on div ">" at bounding box center [415, 261] width 233 height 29
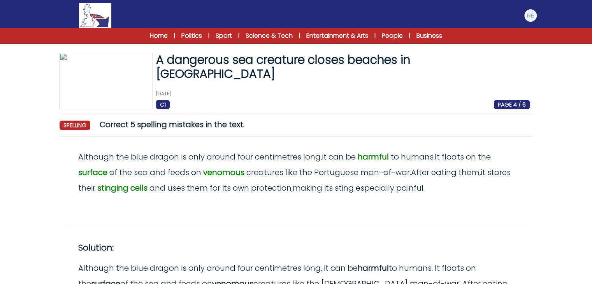
scroll to position [86, 0]
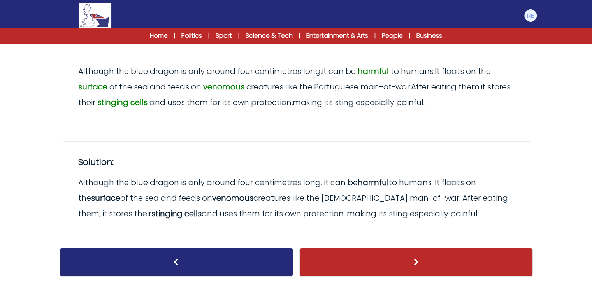
click at [422, 256] on div ">" at bounding box center [415, 262] width 233 height 29
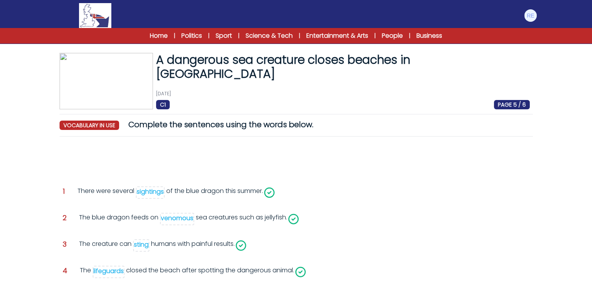
scroll to position [118, 0]
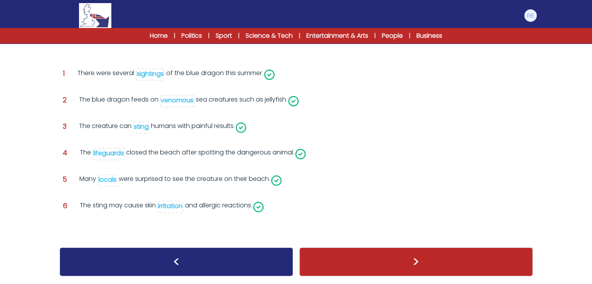
click at [422, 256] on div ">" at bounding box center [415, 261] width 233 height 29
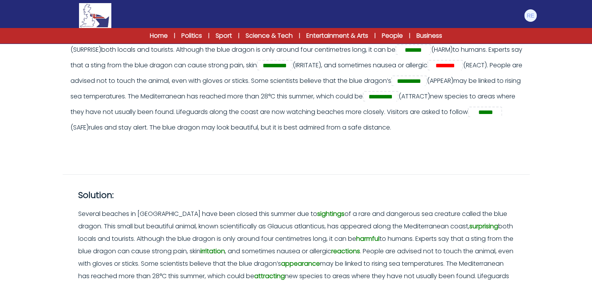
scroll to position [163, 0]
click at [534, 16] on img at bounding box center [530, 15] width 12 height 12
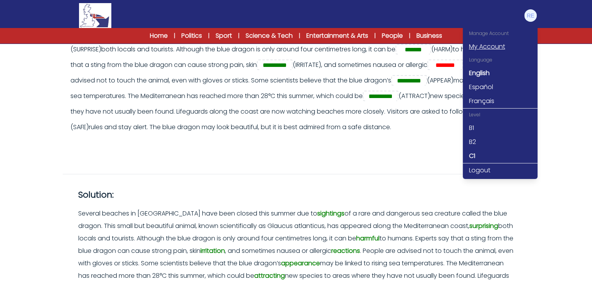
click at [502, 49] on link "My Account" at bounding box center [499, 47] width 75 height 14
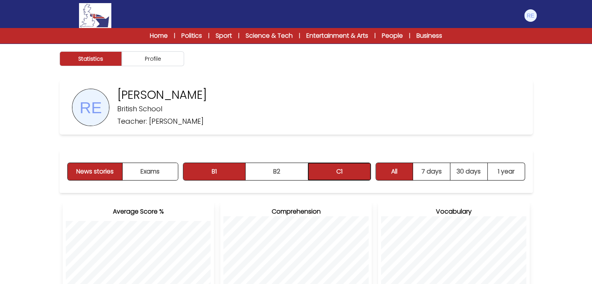
click at [367, 169] on button "C1" at bounding box center [339, 171] width 62 height 17
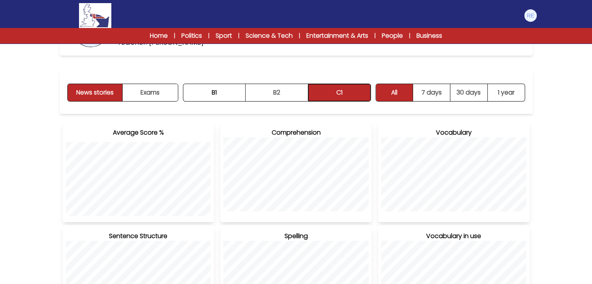
scroll to position [75, 0]
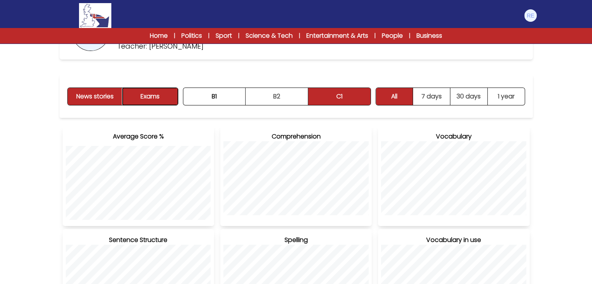
click at [163, 98] on button "Exams" at bounding box center [150, 96] width 55 height 17
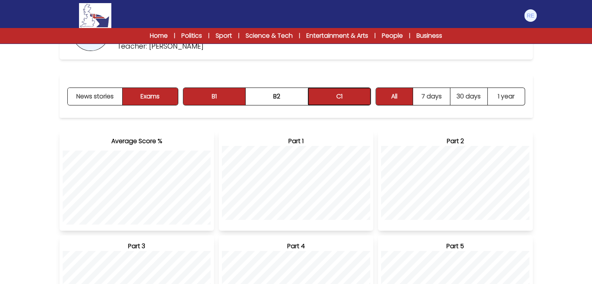
click at [330, 92] on button "C1" at bounding box center [339, 96] width 62 height 17
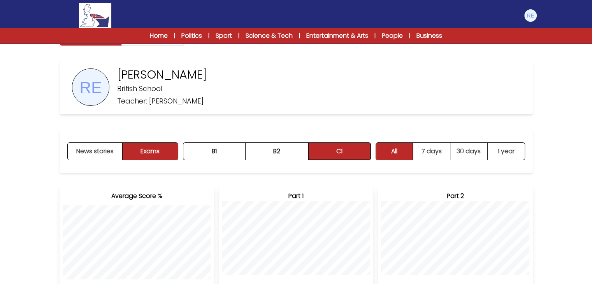
scroll to position [0, 0]
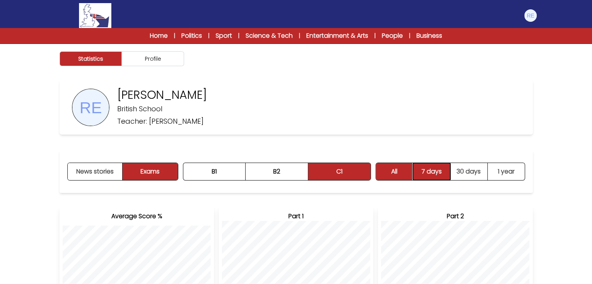
click at [415, 169] on button "7 days" at bounding box center [431, 171] width 37 height 17
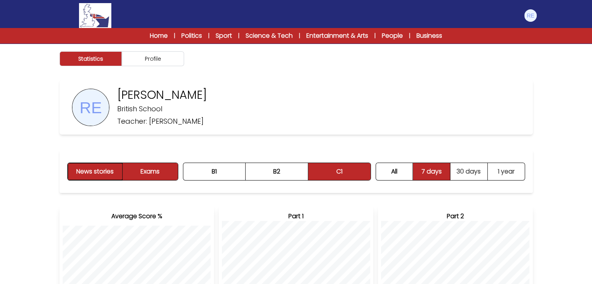
click at [98, 164] on button "News stories" at bounding box center [95, 171] width 55 height 17
